Goal: Information Seeking & Learning: Find specific page/section

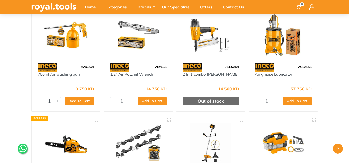
scroll to position [2529, 0]
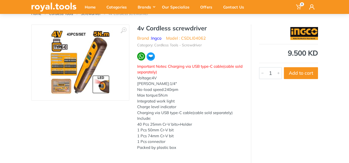
scroll to position [26, 0]
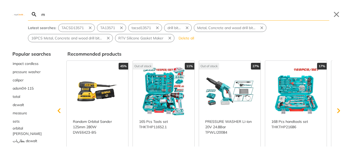
type input "mu"
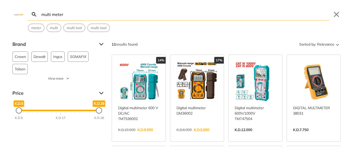
click at [52, 14] on input "multi meter" at bounding box center [184, 14] width 289 height 12
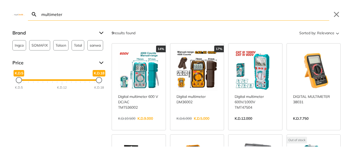
type input "multimeter"
